Goal: Task Accomplishment & Management: Manage account settings

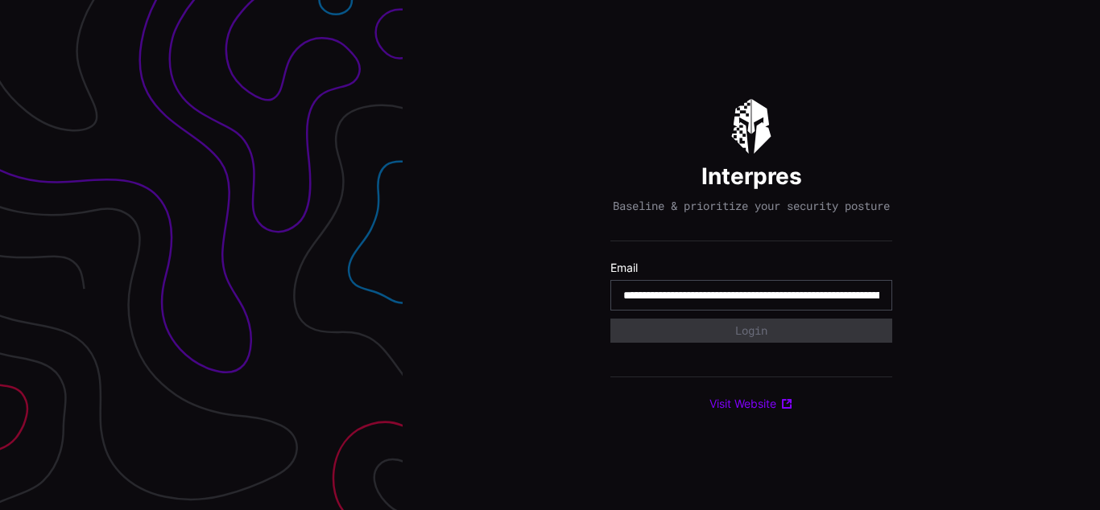
click at [751, 303] on input "**********" at bounding box center [751, 295] width 256 height 14
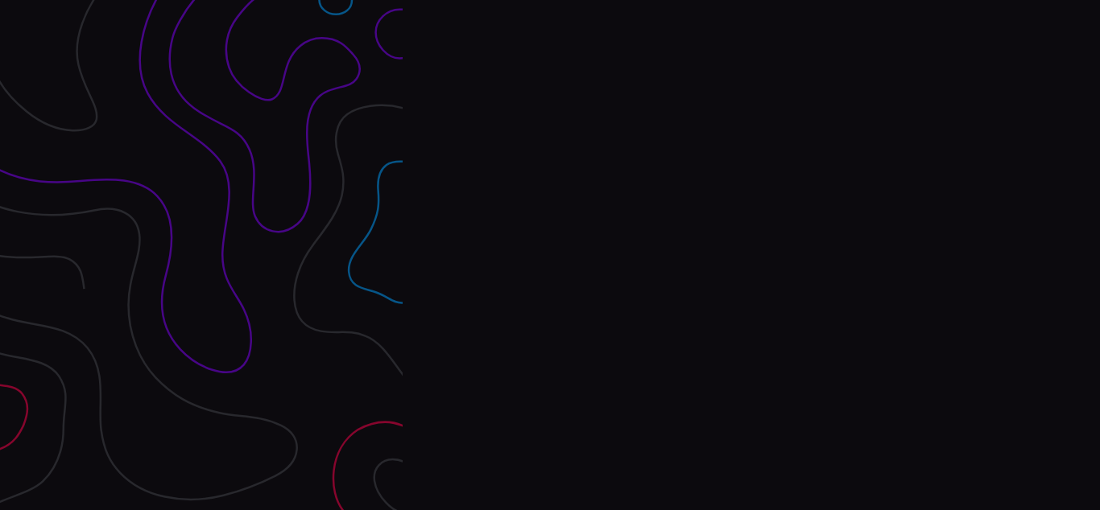
click at [550, 255] on div "Interpres Baseline & prioritize your security posture Email Login Visit Website" at bounding box center [750, 255] width 697 height 510
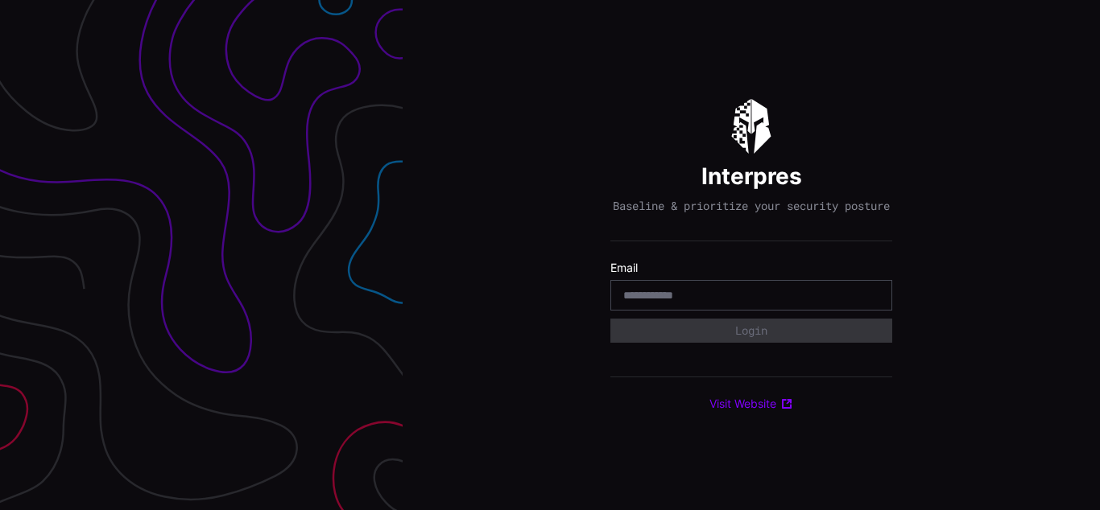
click at [550, 255] on div "Interpres Baseline & prioritize your security posture Email Login Visit Website" at bounding box center [750, 255] width 697 height 510
